Goal: Book appointment/travel/reservation

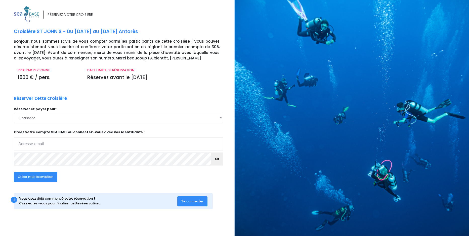
click at [66, 141] on input "email" at bounding box center [118, 144] width 209 height 13
type input "[EMAIL_ADDRESS][DOMAIN_NAME]"
click at [44, 179] on button "Créer ma réservation" at bounding box center [35, 177] width 43 height 10
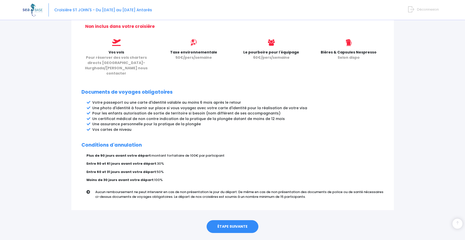
scroll to position [214, 0]
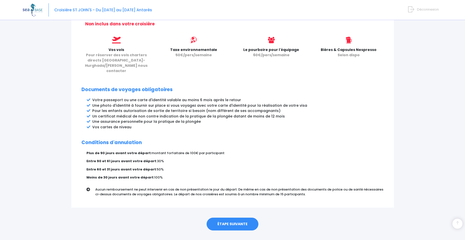
click at [228, 218] on link "ÉTAPE SUIVANTE" at bounding box center [233, 224] width 52 height 13
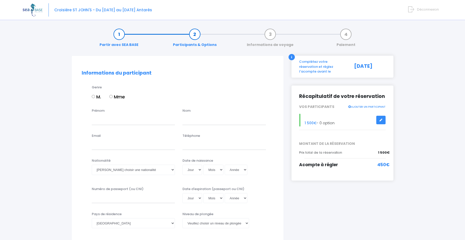
click at [93, 96] on input "M." at bounding box center [93, 96] width 3 height 3
radio input "true"
click at [100, 121] on input "Prénom" at bounding box center [133, 120] width 83 height 10
type input "jessy"
type input "Fabre"
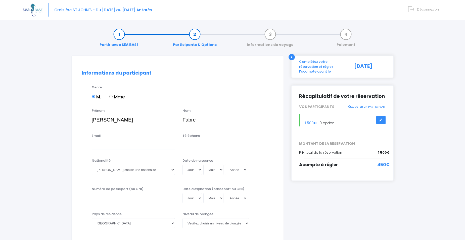
type input "[EMAIL_ADDRESS][DOMAIN_NAME]"
type input "0585745028"
select select "Suisse"
click at [215, 148] on input "0585745028" at bounding box center [223, 145] width 83 height 10
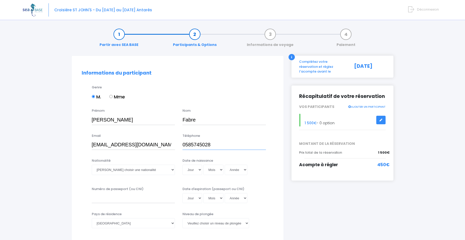
drag, startPoint x: 215, startPoint y: 146, endPoint x: 167, endPoint y: 149, distance: 48.1
click at [167, 149] on div "Email jessyfabre35@yahoo.fr Téléphone 0585745028" at bounding box center [177, 143] width 199 height 20
type input "0662676149"
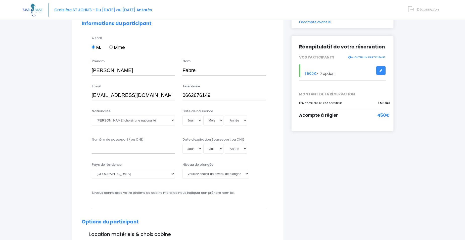
scroll to position [50, 0]
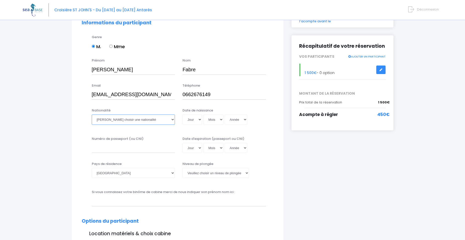
click at [145, 117] on select "Veuillez choisir une nationalité Afghane Albanaise Algerienne Allemande America…" at bounding box center [133, 120] width 83 height 10
select select "Française"
click at [92, 115] on select "Veuillez choisir une nationalité Afghane Albanaise Algerienne Allemande America…" at bounding box center [133, 120] width 83 height 10
click at [198, 121] on select "Jour 01 02 03 04 05 06 07 08 09 10 11 12 13 14 15 16 17 18 19 20 21 22 23 24 25…" at bounding box center [192, 120] width 20 height 10
select select "02"
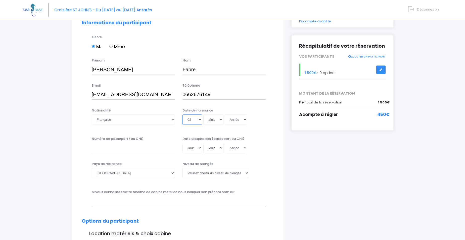
click at [182, 115] on select "Jour 01 02 03 04 05 06 07 08 09 10 11 12 13 14 15 16 17 18 19 20 21 22 23 24 25…" at bounding box center [192, 120] width 20 height 10
click at [218, 118] on select "Mois 01 02 03 04 05 06 07 08 09 10 11 12" at bounding box center [213, 120] width 20 height 10
select select "04"
click at [203, 115] on select "Mois 01 02 03 04 05 06 07 08 09 10 11 12" at bounding box center [213, 120] width 20 height 10
click at [233, 123] on select "Année 2045 2044 2043 2042 2041 2040 2039 2038 2037 2036 2035 2034 2033 2032 203…" at bounding box center [236, 120] width 23 height 10
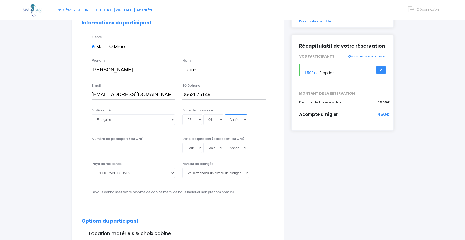
select select "1990"
click at [225, 115] on select "Année 2045 2044 2043 2042 2041 2040 2039 2038 2037 2036 2035 2034 2033 2032 203…" at bounding box center [236, 120] width 23 height 10
type input "1990-04-02"
click at [130, 174] on select "Afghanistan Afrique du Sud Albanie Algérie Allemagne Andorre Angola Anguilla An…" at bounding box center [133, 173] width 83 height 10
select select "France"
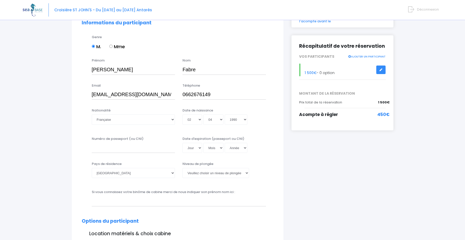
click at [123, 184] on div "Pays de résidence Afghanistan Afrique du Sud Albanie Algérie Allemagne Andorre …" at bounding box center [177, 173] width 199 height 23
click at [219, 172] on select "Veuillez choisir un niveau de plongée Non plongeur Junior OW diver Adventure OW…" at bounding box center [215, 173] width 67 height 10
click at [182, 168] on select "Veuillez choisir un niveau de plongée Non plongeur Junior OW diver Adventure OW…" at bounding box center [215, 173] width 67 height 10
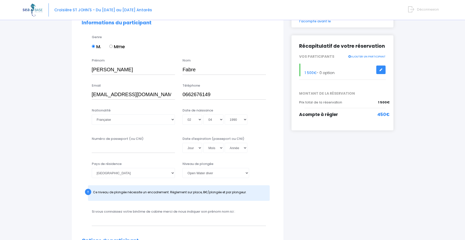
click at [157, 201] on div "! Ce niveau de plongée nécessite un encadrement. Règlement sur place, 8€/plongé…" at bounding box center [179, 193] width 182 height 16
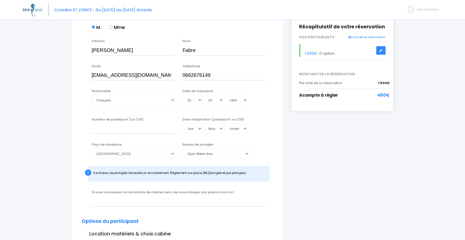
scroll to position [75, 0]
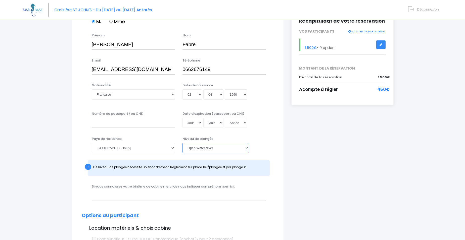
click at [201, 147] on select "Veuillez choisir un niveau de plongée Non plongeur Junior OW diver Adventure OW…" at bounding box center [215, 148] width 67 height 10
click at [182, 143] on select "Veuillez choisir un niveau de plongée Non plongeur Junior OW diver Adventure OW…" at bounding box center [215, 148] width 67 height 10
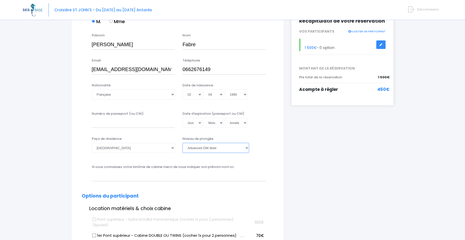
click at [220, 149] on select "Veuillez choisir un niveau de plongée Non plongeur Junior OW diver Adventure OW…" at bounding box center [215, 148] width 67 height 10
select select "PADI Open Water diver"
click at [182, 143] on select "Veuillez choisir un niveau de plongée Non plongeur Junior OW diver Adventure OW…" at bounding box center [215, 148] width 67 height 10
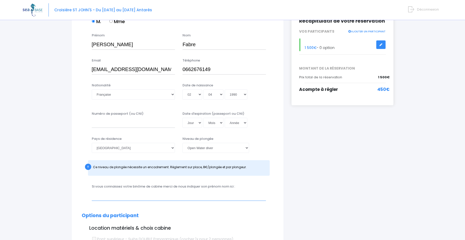
click at [150, 198] on input "text" at bounding box center [179, 196] width 174 height 10
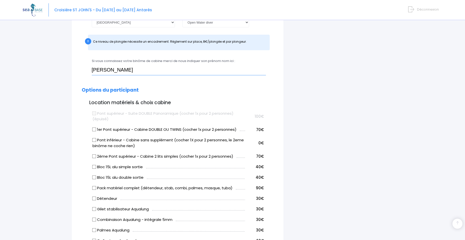
scroll to position [226, 0]
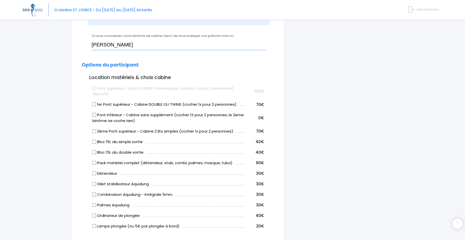
type input "Daniela Camargo"
click at [92, 142] on input "Bloc 15L alu simple sortie" at bounding box center [94, 142] width 4 height 4
checkbox input "true"
click at [95, 165] on input "Pack matériel complet (détendeur, stab, combi, palmes, masque, tuba)" at bounding box center [94, 163] width 4 height 4
checkbox input "true"
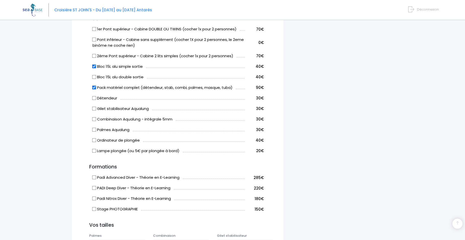
scroll to position [327, 0]
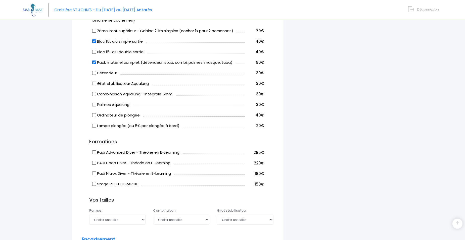
click at [94, 152] on input "Padi Advanced Diver - Théorie en E-Learning" at bounding box center [94, 153] width 4 height 4
checkbox input "true"
click at [154, 192] on form "Informations du participant Genre M. Mme Prénom jessy Nom Fabre Jour" at bounding box center [178, 97] width 192 height 707
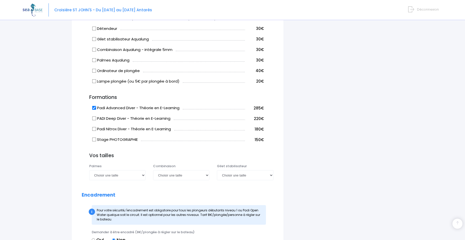
scroll to position [377, 0]
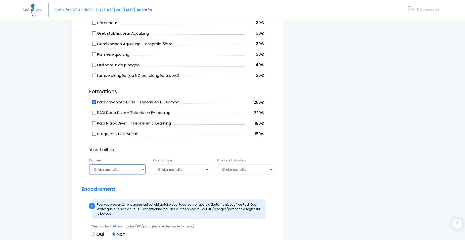
click at [142, 170] on select "Choisir une taille 36/37 38/39 40/41 42/43 44/45 46/47" at bounding box center [117, 170] width 56 height 10
select select "44/45"
click at [89, 165] on select "Choisir une taille 36/37 38/39 40/41 42/43 44/45 46/47" at bounding box center [117, 170] width 56 height 10
click at [171, 189] on h2 "Encadrement" at bounding box center [178, 190] width 192 height 6
click at [174, 172] on select "Choisir une taille XS S M ML L XL XXL" at bounding box center [181, 170] width 56 height 10
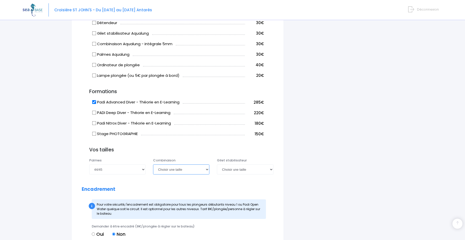
select select "ML"
click at [153, 165] on select "Choisir une taille XS S M ML L XL XXL" at bounding box center [181, 170] width 56 height 10
drag, startPoint x: 186, startPoint y: 186, endPoint x: 204, endPoint y: 181, distance: 18.2
click at [187, 186] on form "Informations du participant Genre M. Mme Prénom jessy Nom Fabre Jour" at bounding box center [178, 46] width 192 height 707
click at [236, 170] on select "Choisir une taille XXS XS S M ML L XL XXL" at bounding box center [245, 170] width 56 height 10
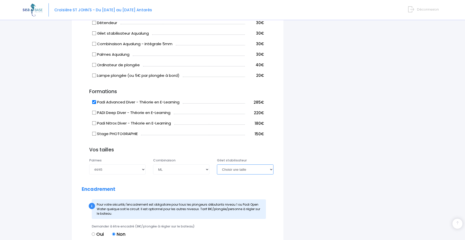
select select "ML"
click at [217, 165] on select "Choisir une taille XXS XS S M ML L XL XXL" at bounding box center [245, 170] width 56 height 10
click at [197, 188] on h2 "Encadrement" at bounding box center [178, 190] width 192 height 6
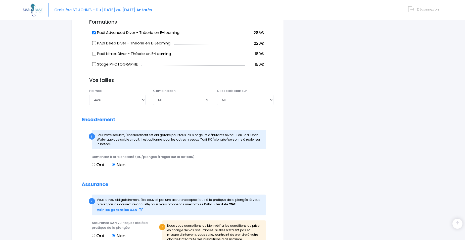
scroll to position [452, 0]
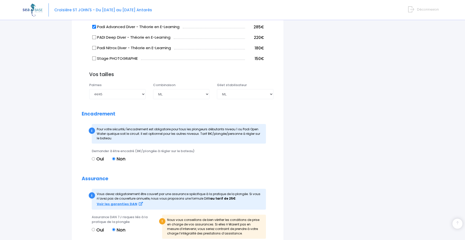
click at [92, 158] on input "Oui" at bounding box center [93, 158] width 3 height 3
radio input "true"
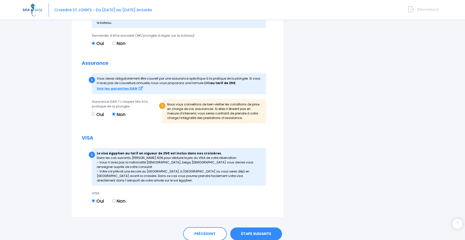
scroll to position [578, 0]
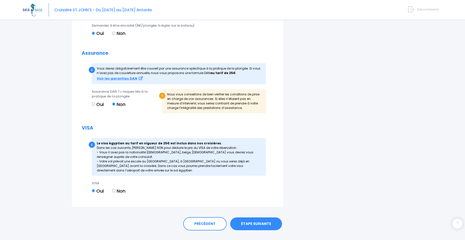
click at [93, 104] on input "Oui" at bounding box center [93, 104] width 3 height 3
radio input "true"
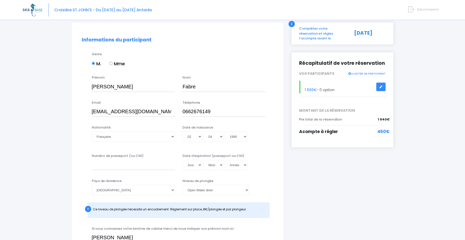
scroll to position [25, 0]
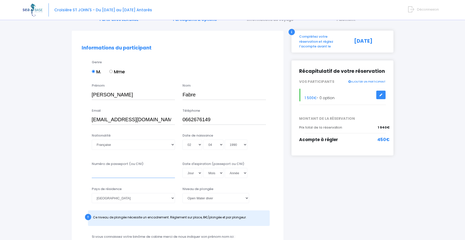
click at [128, 171] on input "Numéro de passeport (ou CNI)" at bounding box center [133, 173] width 83 height 10
type input "20AI87760"
click at [197, 173] on select "Jour 01 02 03 04 05 06 07 08 09 10 11 12 13 14 15 16 17 18 19 20 21 22 23 24 25…" at bounding box center [192, 173] width 20 height 10
select select "12"
click at [182, 168] on select "Jour 01 02 03 04 05 06 07 08 09 10 11 12 13 14 15 16 17 18 19 20 21 22 23 24 25…" at bounding box center [192, 173] width 20 height 10
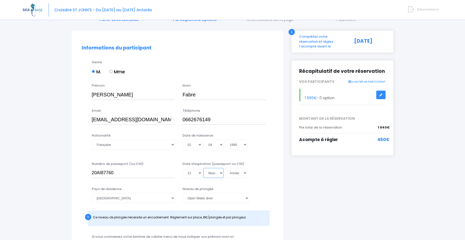
click at [215, 174] on select "Mois 01 02 03 04 05 06 07 08 09 10 11 12" at bounding box center [213, 173] width 20 height 10
select select "02"
click at [203, 168] on select "Mois 01 02 03 04 05 06 07 08 09 10 11 12" at bounding box center [213, 173] width 20 height 10
click at [241, 173] on select "Année 2045 2044 2043 2042 2041 2040 2039 2038 2037 2036 2035 2034 2033 2032 203…" at bounding box center [236, 173] width 23 height 10
select select "2030"
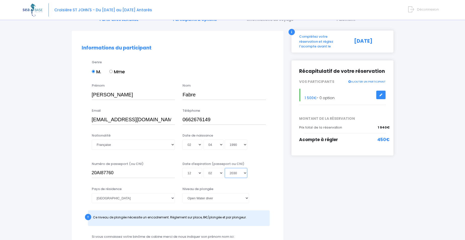
click at [225, 168] on select "Année 2045 2044 2043 2042 2041 2040 2039 2038 2037 2036 2035 2034 2033 2032 203…" at bounding box center [236, 173] width 23 height 10
type input "2030-02-12"
click at [270, 190] on div "Pays de résidence Afghanistan Afrique du Sud Albanie Algérie Allemagne Andorre …" at bounding box center [177, 208] width 199 height 43
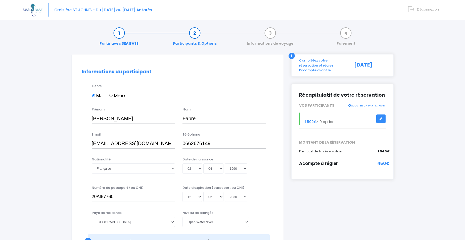
scroll to position [0, 0]
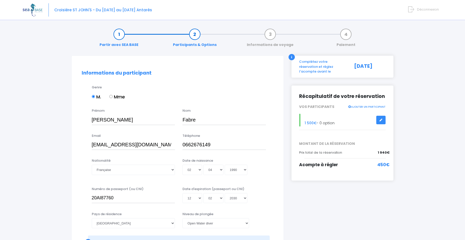
click at [381, 120] on icon at bounding box center [381, 120] width 4 height 0
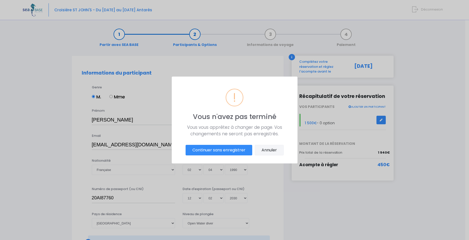
click at [272, 152] on button "Annuler" at bounding box center [269, 150] width 29 height 11
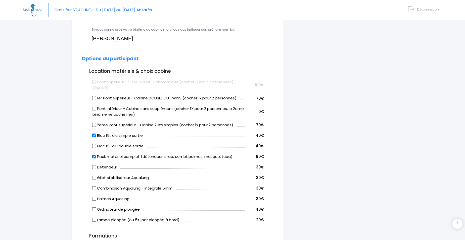
scroll to position [251, 0]
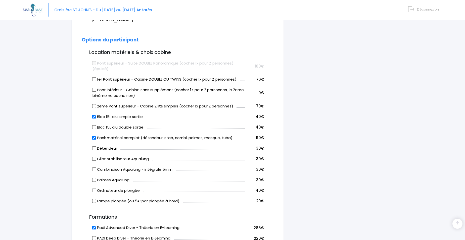
drag, startPoint x: 93, startPoint y: 117, endPoint x: 95, endPoint y: 125, distance: 8.7
click at [93, 117] on input "Bloc 15L alu simple sortie" at bounding box center [94, 117] width 4 height 4
checkbox input "false"
click at [94, 138] on input "Pack matériel complet (détendeur, stab, combi, palmes, masque, tuba)" at bounding box center [94, 138] width 4 height 4
checkbox input "false"
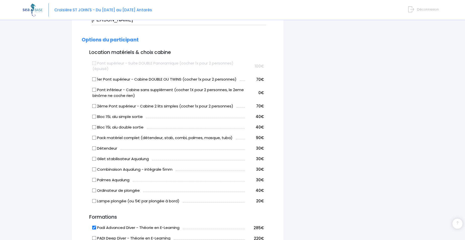
click at [94, 117] on input "Bloc 15L alu simple sortie" at bounding box center [94, 117] width 4 height 4
checkbox input "true"
click at [93, 139] on input "Pack matériel complet (détendeur, stab, combi, palmes, masque, tuba)" at bounding box center [94, 138] width 4 height 4
checkbox input "true"
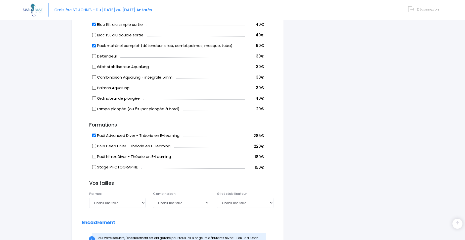
scroll to position [352, 0]
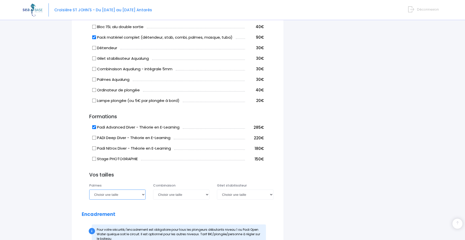
click at [128, 197] on select "Choisir une taille 36/37 38/39 40/41 42/43 44/45 46/47" at bounding box center [117, 195] width 56 height 10
select select "44/45"
click at [89, 190] on select "Choisir une taille 36/37 38/39 40/41 42/43 44/45 46/47" at bounding box center [117, 195] width 56 height 10
click at [174, 194] on select "Choisir une taille XS S M ML L XL XXL" at bounding box center [181, 195] width 56 height 10
select select "ML"
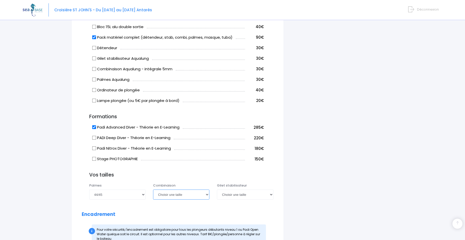
click at [153, 190] on select "Choisir une taille XS S M ML L XL XXL" at bounding box center [181, 195] width 56 height 10
click at [245, 197] on select "Choisir une taille XXS XS S M ML L XL XXL" at bounding box center [245, 195] width 56 height 10
select select "ML"
click at [217, 190] on select "Choisir une taille XXS XS S M ML L XL XXL" at bounding box center [245, 195] width 56 height 10
click at [182, 204] on form "Informations du participant Genre M. Mme Prénom jessy Nom Fabre Jour" at bounding box center [178, 70] width 192 height 703
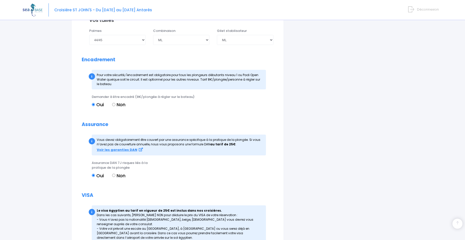
scroll to position [503, 0]
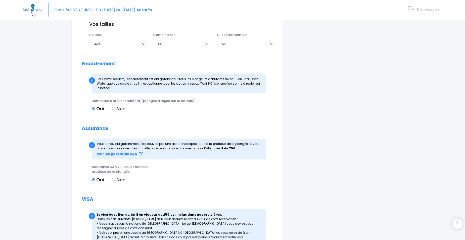
click at [113, 109] on input "Non" at bounding box center [113, 108] width 3 height 3
radio input "true"
click at [94, 108] on input "Oui" at bounding box center [93, 108] width 3 height 3
radio input "true"
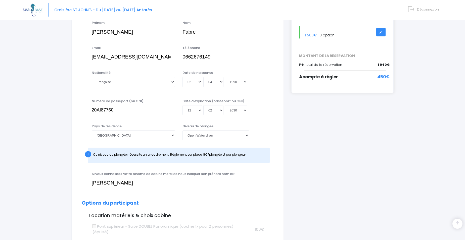
scroll to position [101, 0]
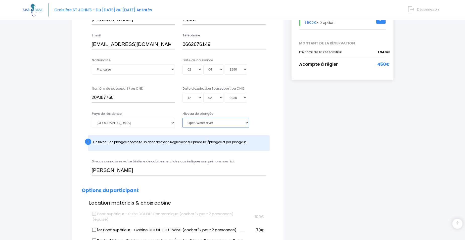
click at [220, 121] on select "Veuillez choisir un niveau de plongée Non plongeur Junior OW diver Adventure OW…" at bounding box center [215, 123] width 67 height 10
click at [182, 118] on select "Veuillez choisir un niveau de plongée Non plongeur Junior OW diver Adventure OW…" at bounding box center [215, 123] width 67 height 10
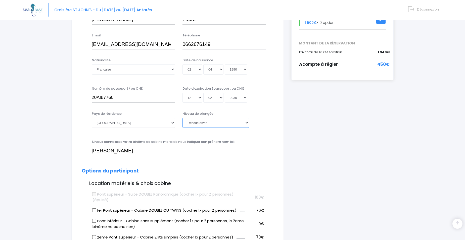
click at [216, 122] on select "Veuillez choisir un niveau de plongée Non plongeur Junior OW diver Adventure OW…" at bounding box center [215, 123] width 67 height 10
select select "PADI Open Water diver"
click at [182, 118] on select "Veuillez choisir un niveau de plongée Non plongeur Junior OW diver Adventure OW…" at bounding box center [215, 123] width 67 height 10
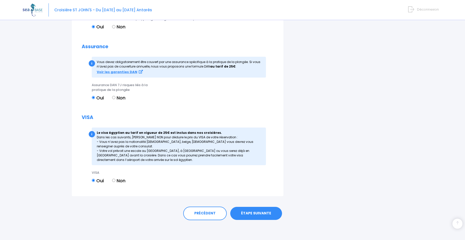
scroll to position [585, 0]
click at [258, 213] on link "ÉTAPE SUIVANTE" at bounding box center [256, 213] width 52 height 13
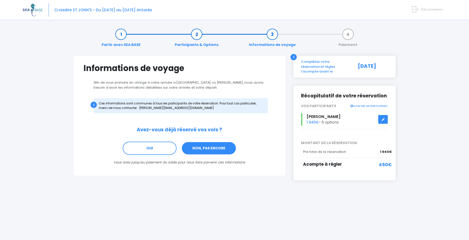
click at [200, 150] on link "NON, PAS ENCORE" at bounding box center [208, 149] width 55 height 14
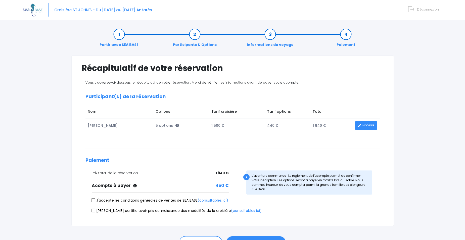
click at [175, 169] on div "Vous trouverez-ci-dessous le récapitulatif de votre réservation. Merci de vérif…" at bounding box center [233, 147] width 302 height 135
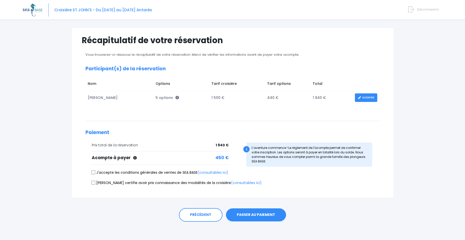
scroll to position [30, 0]
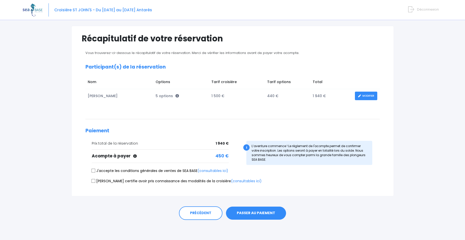
click at [94, 170] on input "J'accepte les conditions générales de ventes de SEA BASE (consultables ici)" at bounding box center [93, 171] width 4 height 4
checkbox input "true"
click at [94, 181] on input "[PERSON_NAME] certifie avoir pris connaissance des modalités de la croisière (c…" at bounding box center [93, 181] width 4 height 4
checkbox input "true"
click at [250, 216] on button "PASSER AU PAIEMENT" at bounding box center [256, 213] width 60 height 13
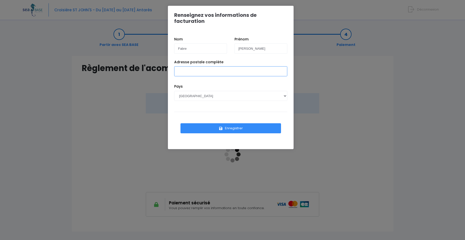
click at [207, 66] on input "Adresse postale complète" at bounding box center [230, 71] width 113 height 10
type input "6 rue [PERSON_NAME]"
click at [201, 93] on select "AFGHANISTAN AFRIQUE DU SUD ÅLAND, ÎLES ALBANIE ALGÉRIE ALLEMAGNE ANDORRE ANGOLA…" at bounding box center [230, 96] width 113 height 10
select select "FR"
click at [174, 91] on select "AFGHANISTAN AFRIQUE DU SUD ÅLAND, ÎLES ALBANIE ALGÉRIE ALLEMAGNE ANDORRE ANGOLA…" at bounding box center [230, 96] width 113 height 10
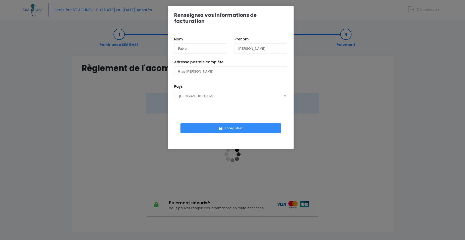
click at [237, 76] on div "Adresse postale complète 6 rue lucie aubrac" at bounding box center [230, 72] width 121 height 25
click at [231, 123] on button "Enregistrer" at bounding box center [230, 128] width 101 height 10
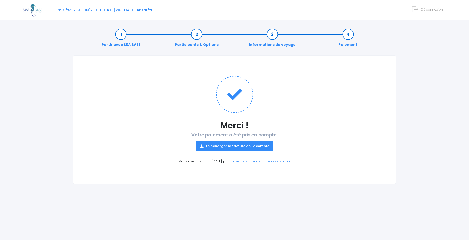
click at [255, 148] on link "Télécharger la facture de l'acompte" at bounding box center [234, 146] width 77 height 10
click at [343, 145] on p "Télécharger la facture de l'acompte" at bounding box center [234, 144] width 302 height 14
